Goal: Check status: Check status

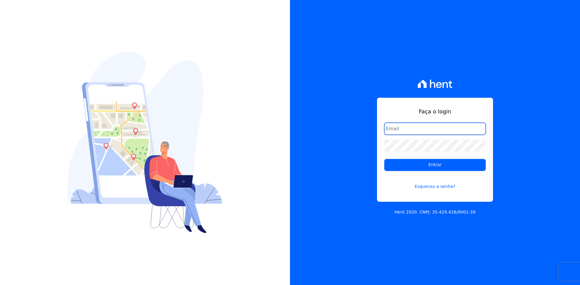
click at [397, 126] on input "email" at bounding box center [434, 129] width 101 height 12
type input "matheaus@celinaguimaraes.com.br"
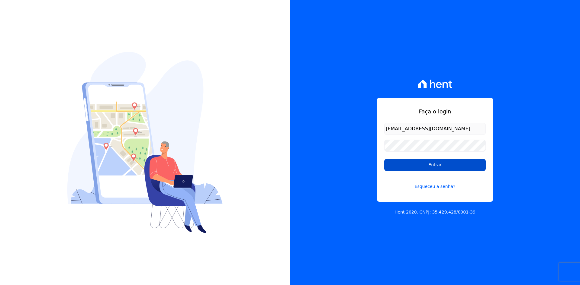
click at [394, 165] on input "Entrar" at bounding box center [434, 165] width 101 height 12
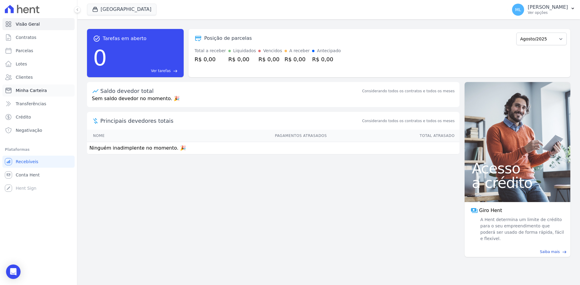
click at [50, 89] on link "Minha Carteira" at bounding box center [38, 91] width 72 height 12
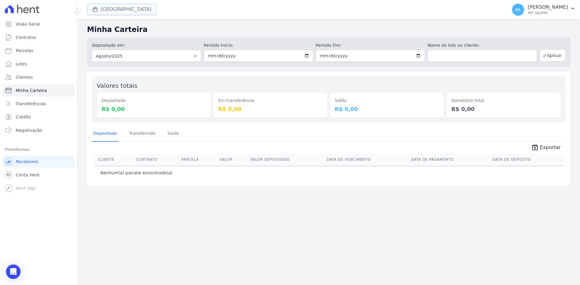
click at [118, 5] on button "[GEOGRAPHIC_DATA]" at bounding box center [121, 9] width 69 height 11
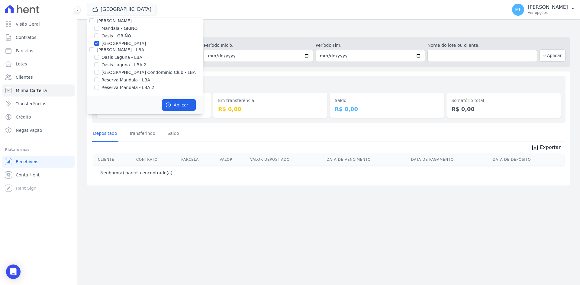
click at [123, 43] on label "[GEOGRAPHIC_DATA]" at bounding box center [123, 43] width 44 height 6
click at [99, 43] on input "[GEOGRAPHIC_DATA]" at bounding box center [96, 43] width 5 height 5
checkbox input "false"
click at [123, 31] on label "Areias do Planalto" at bounding box center [120, 33] width 38 height 6
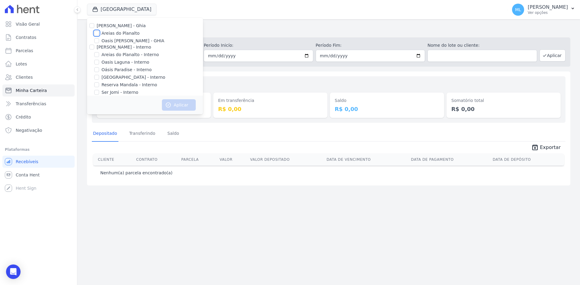
click at [99, 31] on input "Areias do Planalto" at bounding box center [96, 33] width 5 height 5
checkbox input "true"
click at [173, 101] on button "Aplicar" at bounding box center [179, 104] width 34 height 11
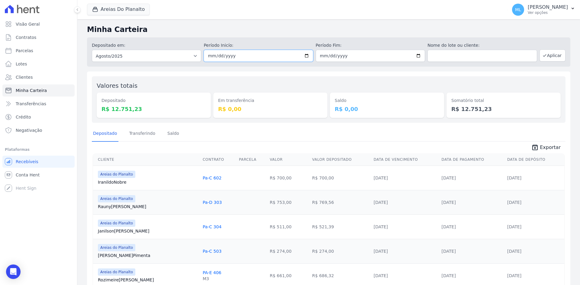
click at [303, 56] on input "2025-08-01" at bounding box center [258, 56] width 109 height 12
type input "[DATE]"
click at [420, 56] on input "2025-08-31" at bounding box center [370, 56] width 109 height 12
click at [417, 56] on input "2025-08-31" at bounding box center [370, 56] width 109 height 12
type input "[DATE]"
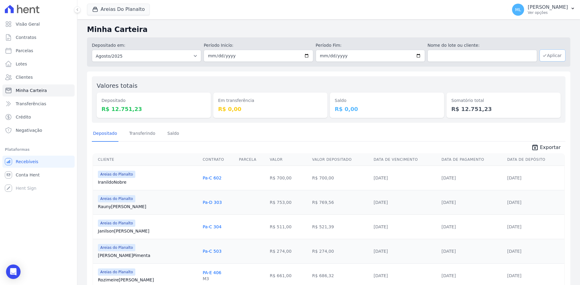
click at [553, 54] on button "Aplicar" at bounding box center [552, 56] width 26 height 12
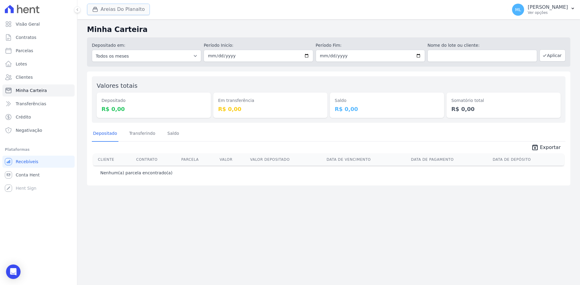
click at [140, 11] on button "Areias Do Planalto" at bounding box center [118, 9] width 63 height 11
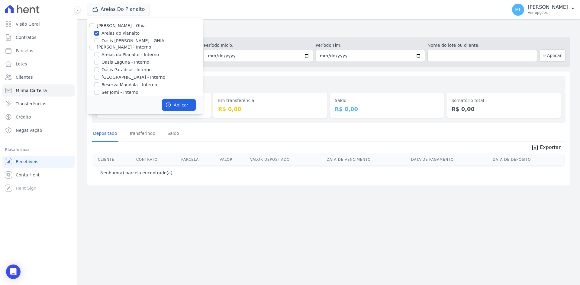
click at [122, 33] on label "Areias do Planalto" at bounding box center [120, 33] width 38 height 6
click at [99, 33] on input "Areias do Planalto" at bounding box center [96, 33] width 5 height 5
checkbox input "false"
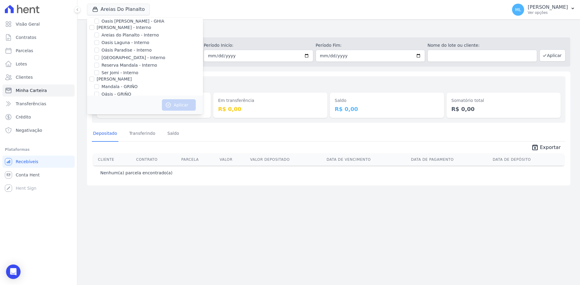
scroll to position [30, 0]
click at [124, 25] on label "Areias do Planalto - Interno" at bounding box center [129, 24] width 57 height 6
click at [99, 25] on input "Areias do Planalto - Interno" at bounding box center [96, 24] width 5 height 5
checkbox input "true"
click at [125, 50] on label "[GEOGRAPHIC_DATA] - Interno" at bounding box center [133, 47] width 64 height 6
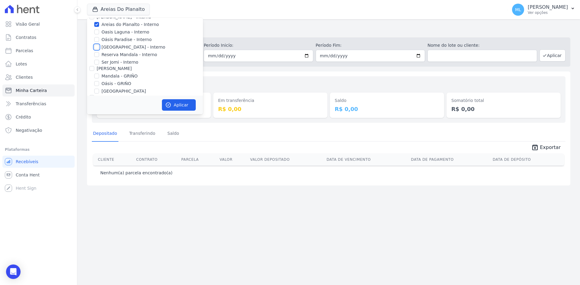
click at [99, 50] on input "[GEOGRAPHIC_DATA] - Interno" at bounding box center [96, 47] width 5 height 5
checkbox input "true"
click at [182, 104] on button "Aplicar" at bounding box center [179, 104] width 34 height 11
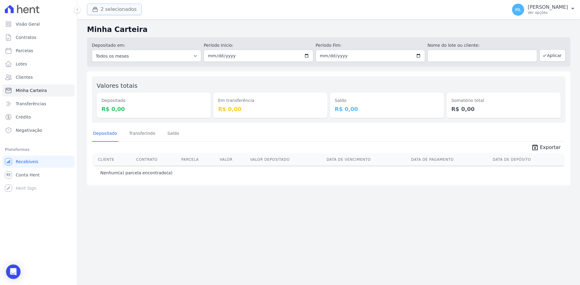
click at [125, 11] on button "2 selecionados" at bounding box center [114, 9] width 55 height 11
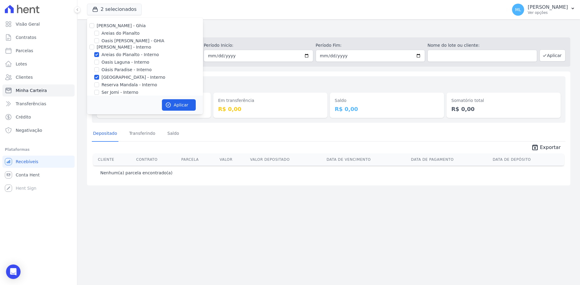
click at [128, 56] on label "Areias do Planalto - Interno" at bounding box center [129, 55] width 57 height 6
click at [99, 56] on input "Areias do Planalto - Interno" at bounding box center [96, 54] width 5 height 5
checkbox input "false"
click at [119, 79] on label "[GEOGRAPHIC_DATA] - Interno" at bounding box center [133, 77] width 64 height 6
click at [99, 79] on input "[GEOGRAPHIC_DATA] - Interno" at bounding box center [96, 77] width 5 height 5
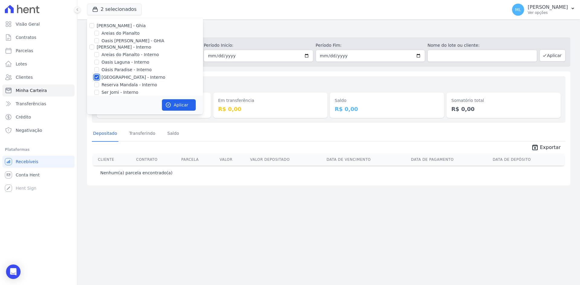
checkbox input "false"
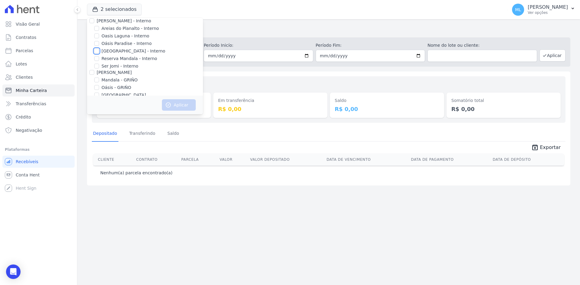
scroll to position [60, 0]
click at [121, 62] on label "[GEOGRAPHIC_DATA]" at bounding box center [123, 61] width 44 height 6
click at [99, 62] on input "[GEOGRAPHIC_DATA]" at bounding box center [96, 61] width 5 height 5
checkbox input "true"
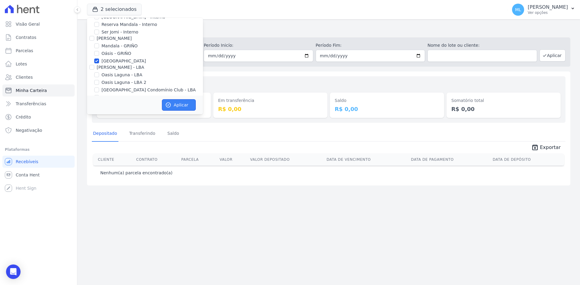
click at [177, 104] on button "Aplicar" at bounding box center [179, 104] width 34 height 11
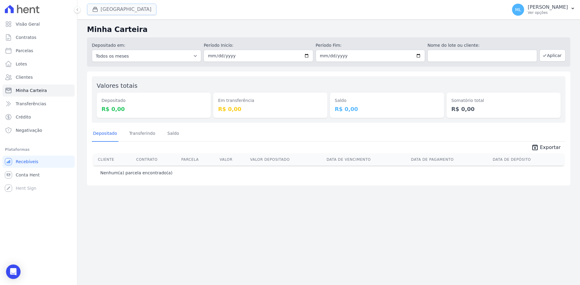
click at [123, 11] on button "[GEOGRAPHIC_DATA]" at bounding box center [121, 9] width 69 height 11
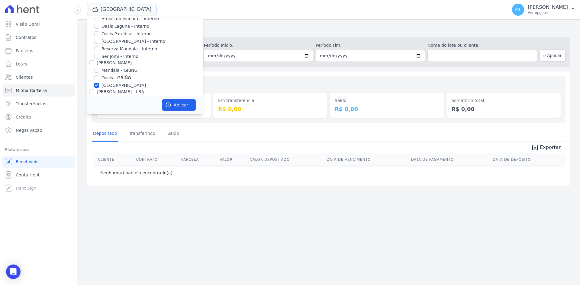
scroll to position [78, 0]
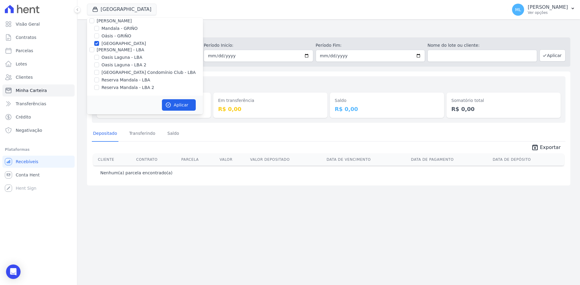
click at [117, 44] on label "[GEOGRAPHIC_DATA]" at bounding box center [123, 43] width 44 height 6
click at [99, 44] on input "[GEOGRAPHIC_DATA]" at bounding box center [96, 43] width 5 height 5
checkbox input "false"
drag, startPoint x: 128, startPoint y: 73, endPoint x: 134, endPoint y: 80, distance: 8.8
click at [128, 74] on label "[GEOGRAPHIC_DATA] Condomínio Club - LBA" at bounding box center [148, 72] width 94 height 6
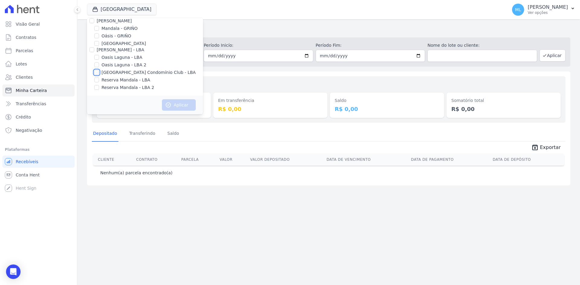
click at [99, 74] on input "[GEOGRAPHIC_DATA] Condomínio Club - LBA" at bounding box center [96, 72] width 5 height 5
checkbox input "true"
click at [177, 106] on button "Aplicar" at bounding box center [179, 104] width 34 height 11
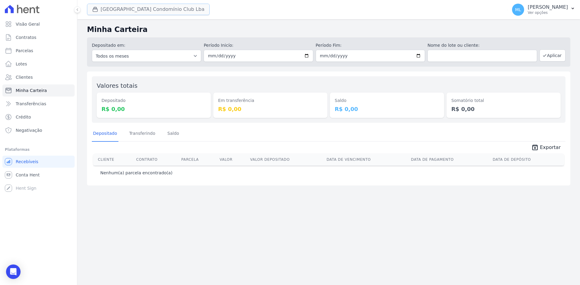
click at [146, 11] on button "[GEOGRAPHIC_DATA] Condomínio Club Lba" at bounding box center [148, 9] width 123 height 11
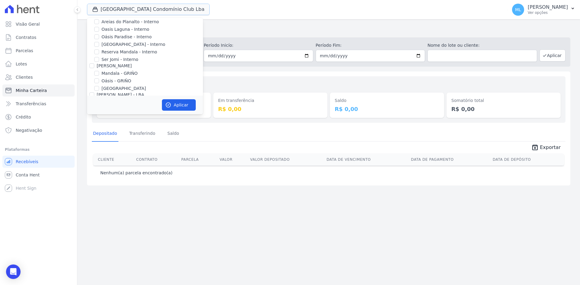
scroll to position [78, 0]
click at [124, 71] on label "[GEOGRAPHIC_DATA] Condomínio Club - LBA" at bounding box center [148, 72] width 94 height 6
click at [99, 71] on input "[GEOGRAPHIC_DATA] Condomínio Club - LBA" at bounding box center [96, 72] width 5 height 5
checkbox input "false"
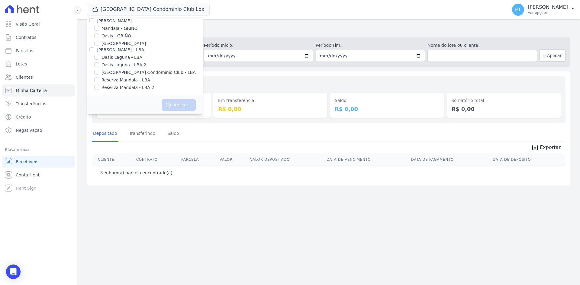
click at [267, 77] on div "Valores totais Depositado R$ 0,00 Em transferência R$ 0,00 [GEOGRAPHIC_DATA] R$…" at bounding box center [329, 99] width 474 height 47
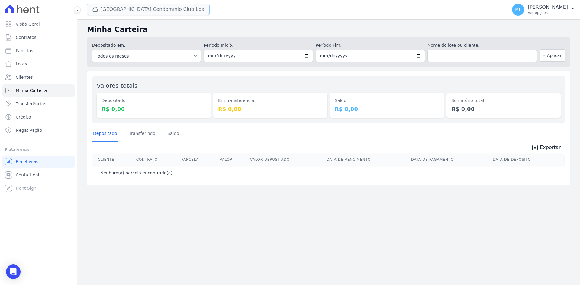
drag, startPoint x: 129, startPoint y: 8, endPoint x: 130, endPoint y: 12, distance: 4.0
click at [130, 8] on button "[GEOGRAPHIC_DATA] Condomínio Club Lba" at bounding box center [148, 9] width 123 height 11
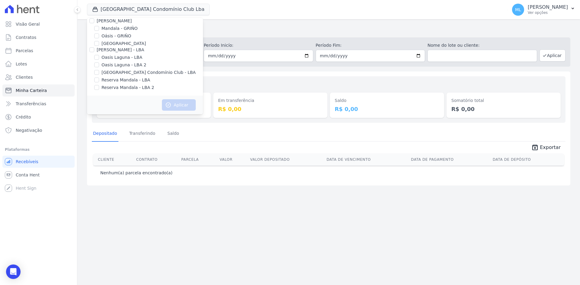
drag, startPoint x: 117, startPoint y: 88, endPoint x: 118, endPoint y: 82, distance: 6.7
click at [117, 88] on label "Reserva Mandala - LBA 2" at bounding box center [127, 88] width 53 height 6
click at [99, 88] on input "Reserva Mandala - LBA 2" at bounding box center [96, 87] width 5 height 5
checkbox input "true"
click at [119, 80] on label "Reserva Mandala - LBA" at bounding box center [125, 80] width 49 height 6
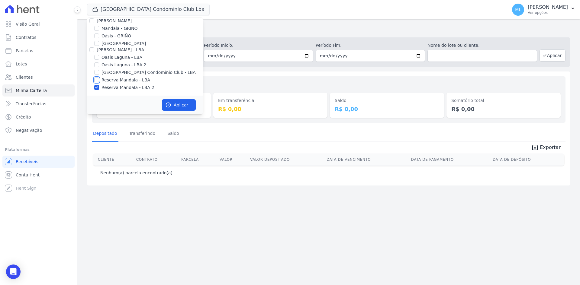
click at [99, 80] on input "Reserva Mandala - LBA" at bounding box center [96, 80] width 5 height 5
checkbox input "true"
click at [171, 105] on button "Aplicar" at bounding box center [179, 104] width 34 height 11
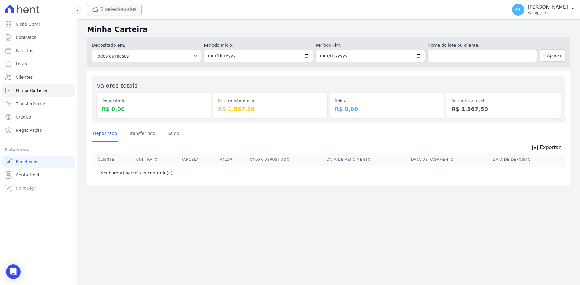
click at [122, 9] on button "2 selecionados" at bounding box center [114, 9] width 55 height 11
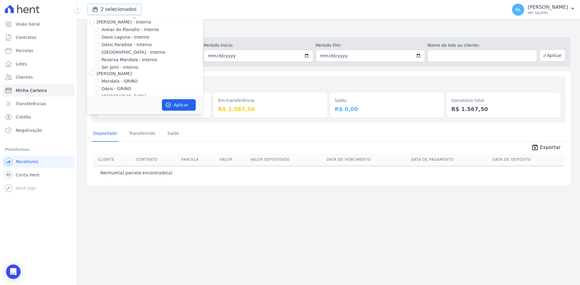
scroll to position [78, 0]
click at [117, 81] on label "Reserva Mandala - LBA" at bounding box center [125, 80] width 49 height 6
click at [99, 81] on input "Reserva Mandala - LBA" at bounding box center [96, 80] width 5 height 5
checkbox input "false"
click at [119, 88] on label "Reserva Mandala - LBA 2" at bounding box center [127, 88] width 53 height 6
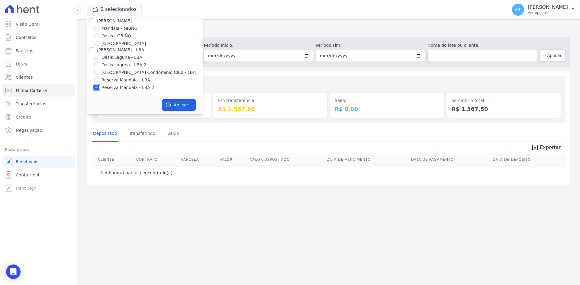
click at [99, 88] on input "Reserva Mandala - LBA 2" at bounding box center [96, 87] width 5 height 5
checkbox input "false"
click at [122, 30] on label "Mandala - GRIÑO" at bounding box center [119, 28] width 36 height 6
click at [99, 30] on input "Mandala - GRIÑO" at bounding box center [96, 28] width 5 height 5
checkbox input "true"
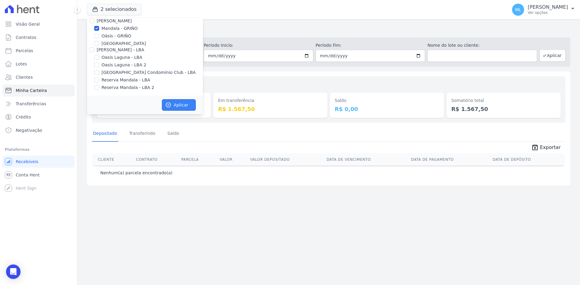
click at [176, 103] on button "Aplicar" at bounding box center [179, 104] width 34 height 11
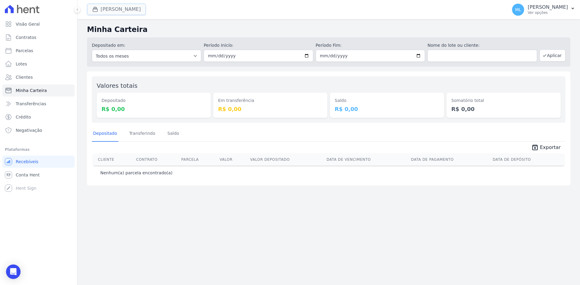
click at [128, 10] on button "[PERSON_NAME]" at bounding box center [116, 9] width 59 height 11
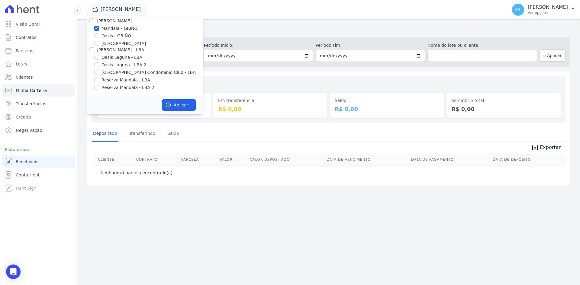
click at [127, 25] on label "Mandala - GRIÑO" at bounding box center [119, 28] width 36 height 6
click at [99, 26] on input "Mandala - GRIÑO" at bounding box center [96, 28] width 5 height 5
checkbox input "false"
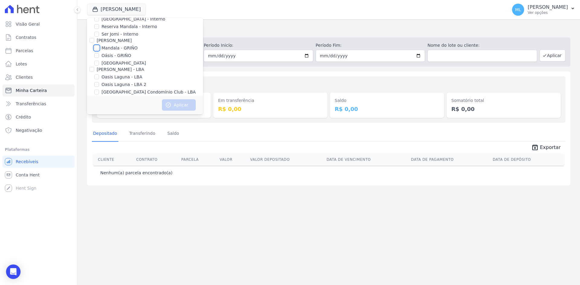
scroll to position [48, 0]
click at [121, 37] on label "Reserva Mandala - Interno" at bounding box center [129, 37] width 56 height 6
click at [99, 37] on input "Reserva Mandala - Interno" at bounding box center [96, 37] width 5 height 5
checkbox input "true"
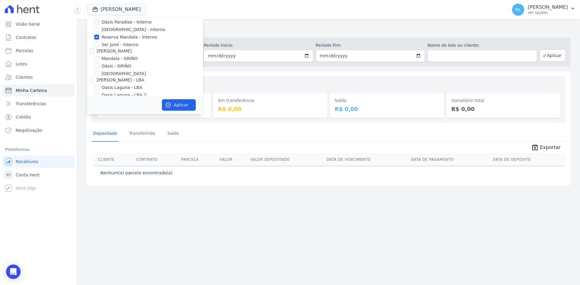
click at [173, 98] on div "Aplicar" at bounding box center [145, 105] width 116 height 19
click at [177, 102] on button "Aplicar" at bounding box center [179, 104] width 34 height 11
